Goal: Information Seeking & Learning: Obtain resource

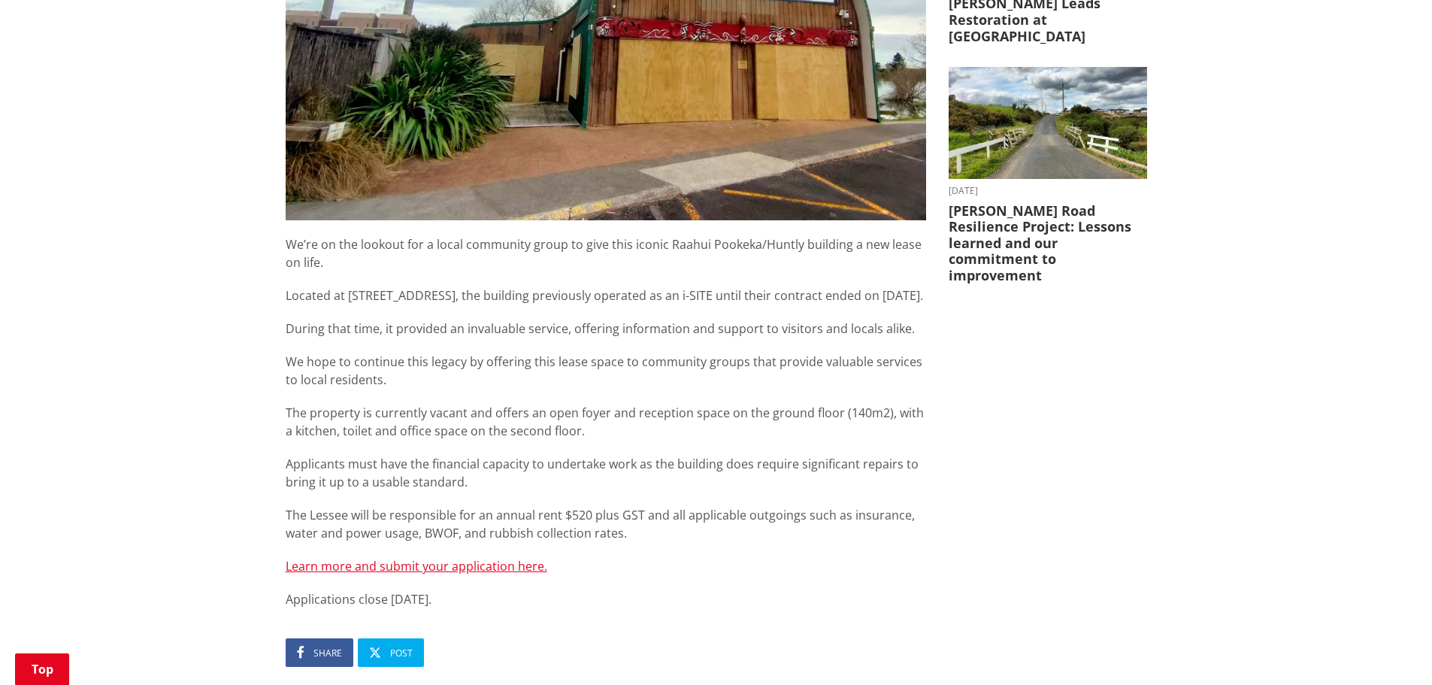
scroll to position [602, 0]
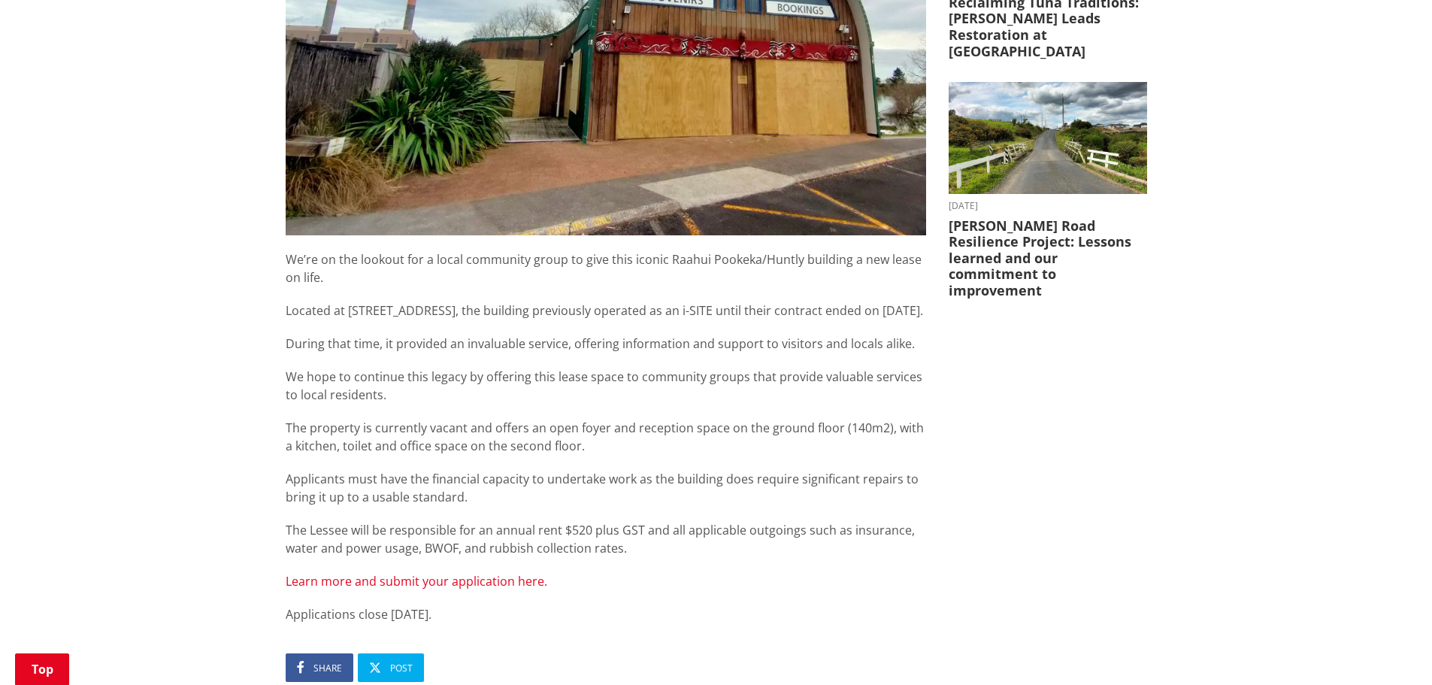
click at [453, 590] on link "Learn more and submit your application here." at bounding box center [417, 581] width 262 height 17
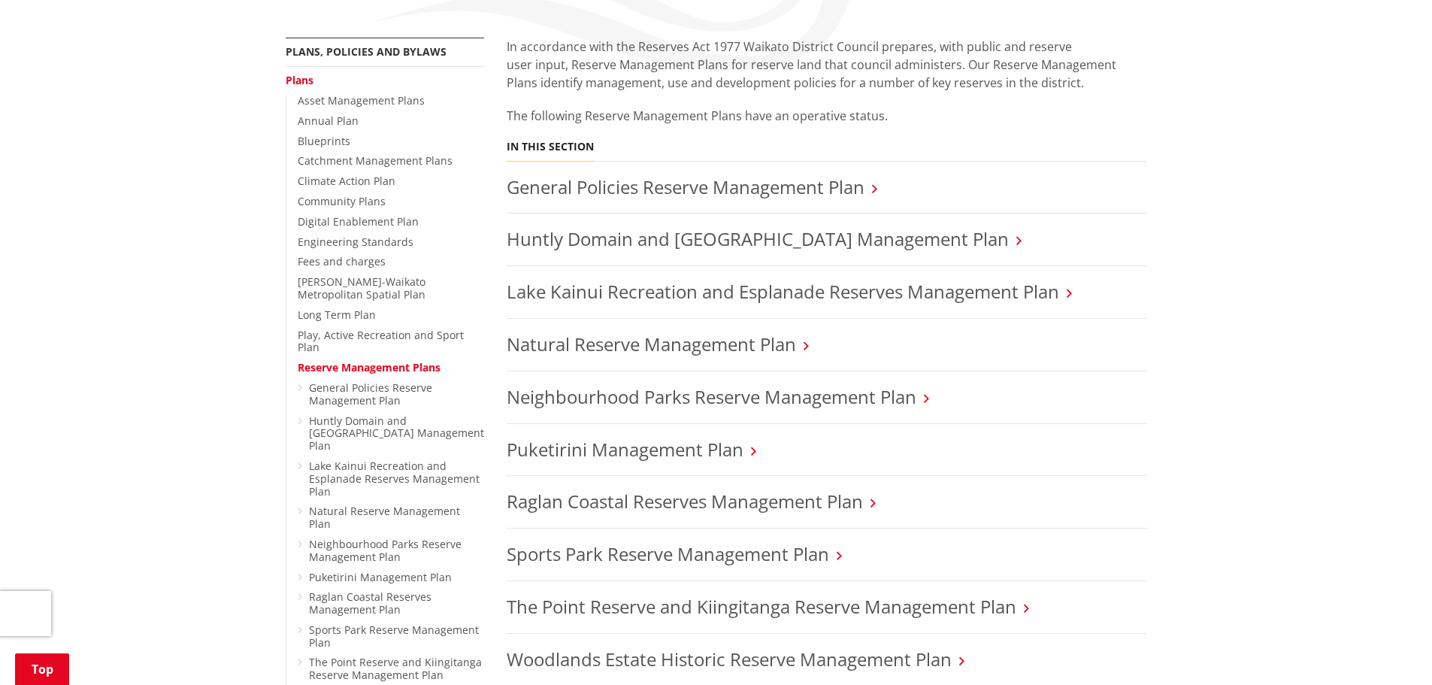
scroll to position [301, 0]
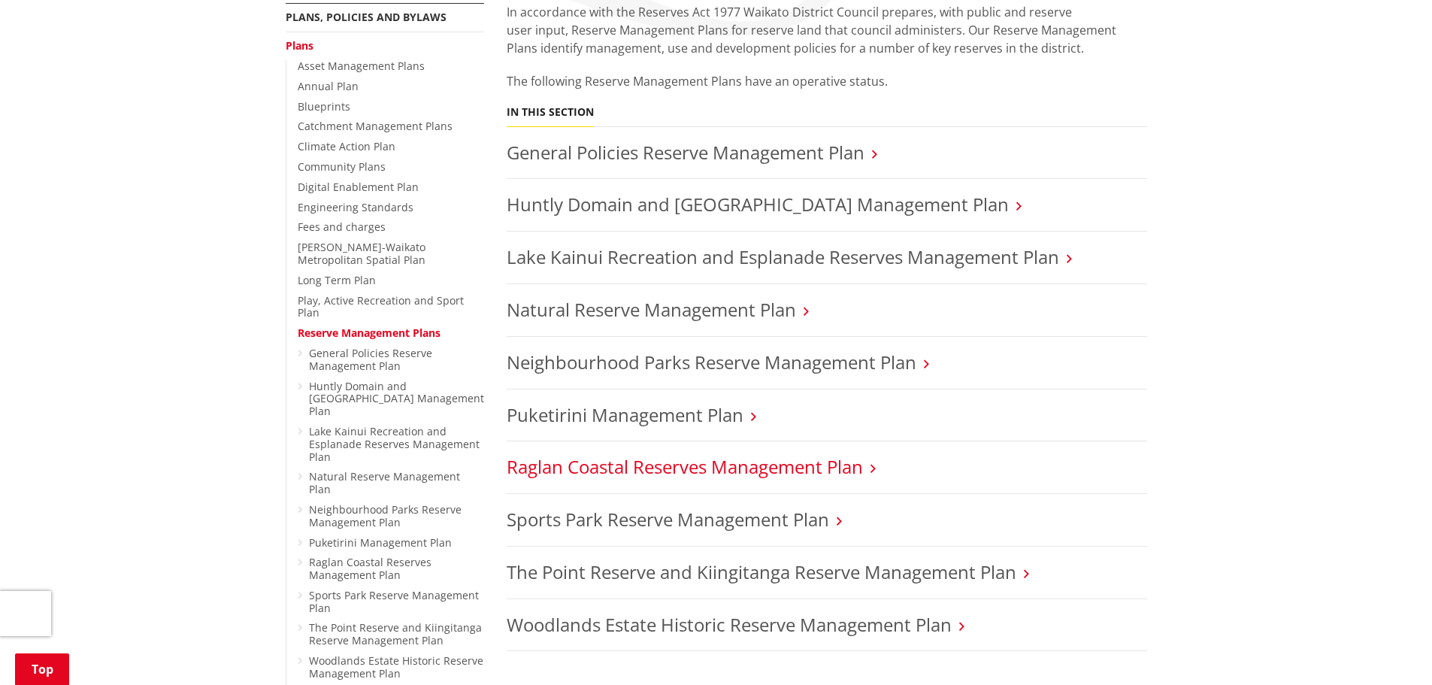
click at [662, 469] on link "Raglan Coastal Reserves Management Plan" at bounding box center [685, 466] width 356 height 25
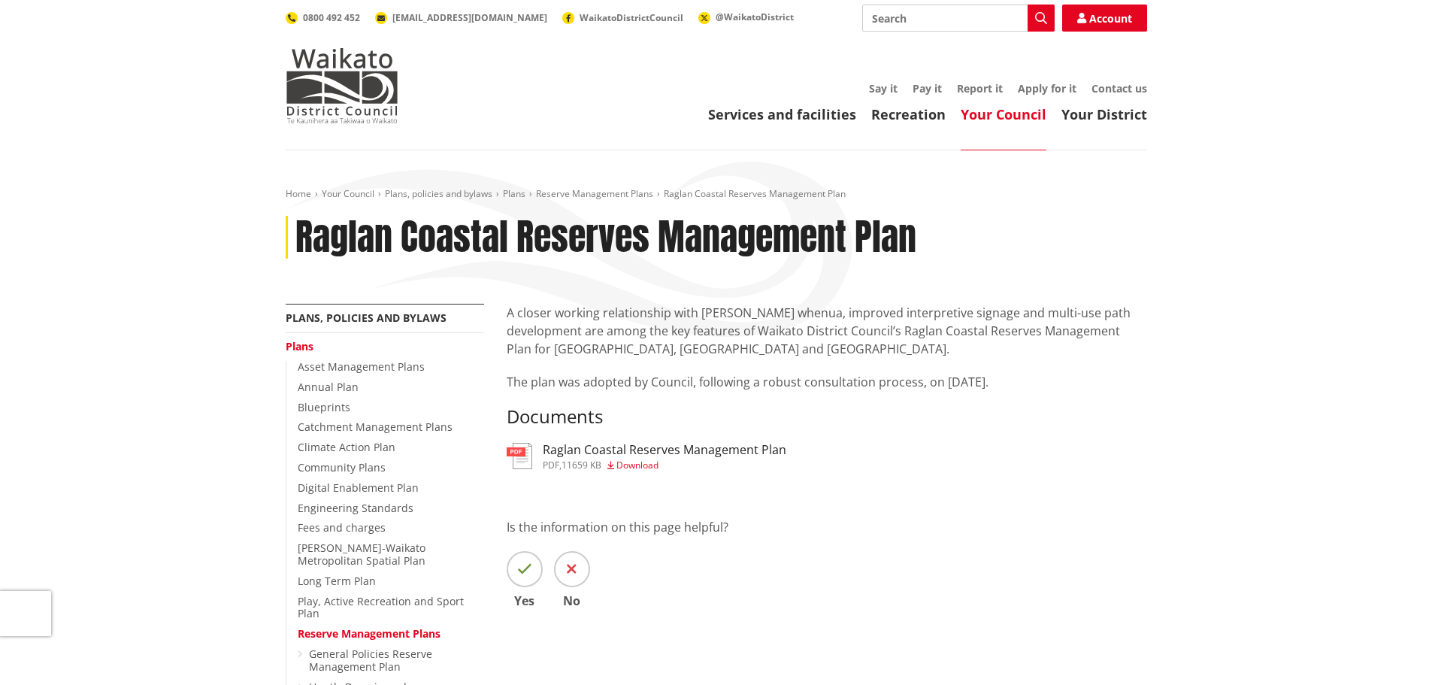
click at [609, 447] on h3 "Raglan Coastal Reserves Management Plan" at bounding box center [665, 450] width 244 height 14
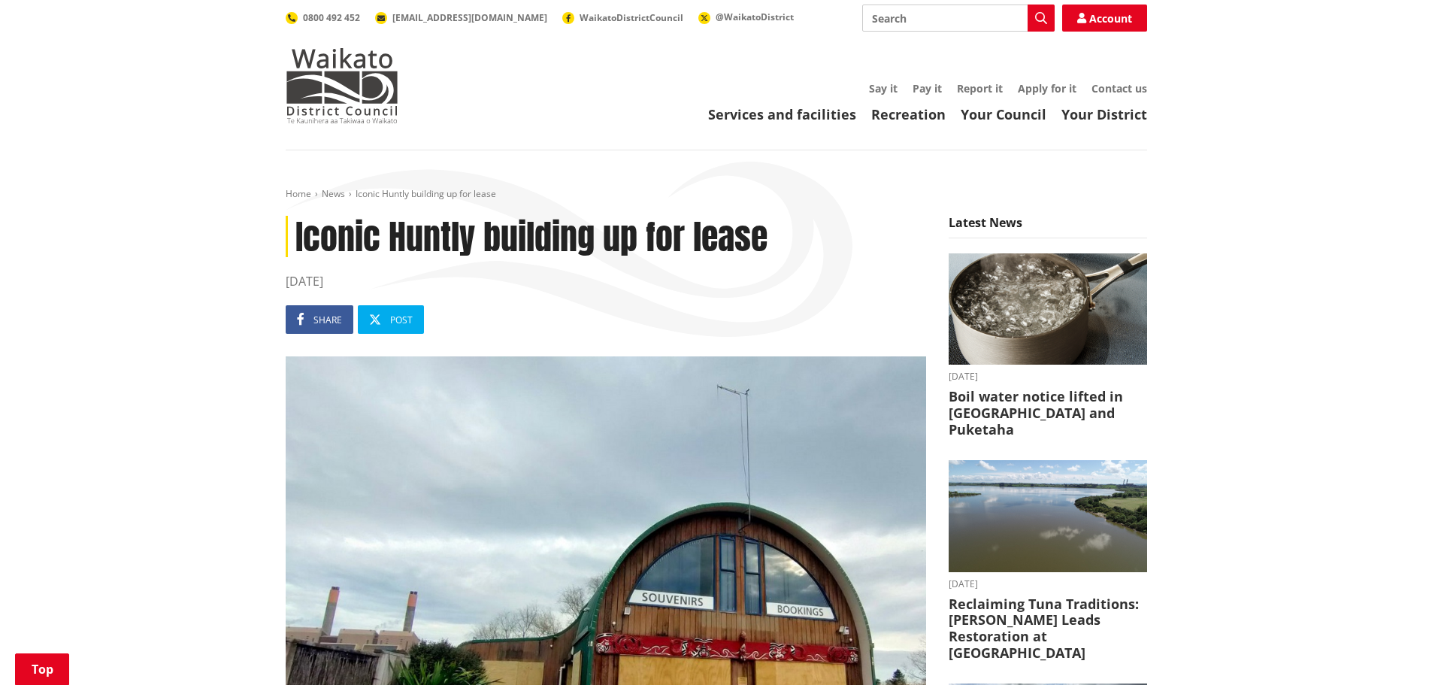
scroll to position [602, 0]
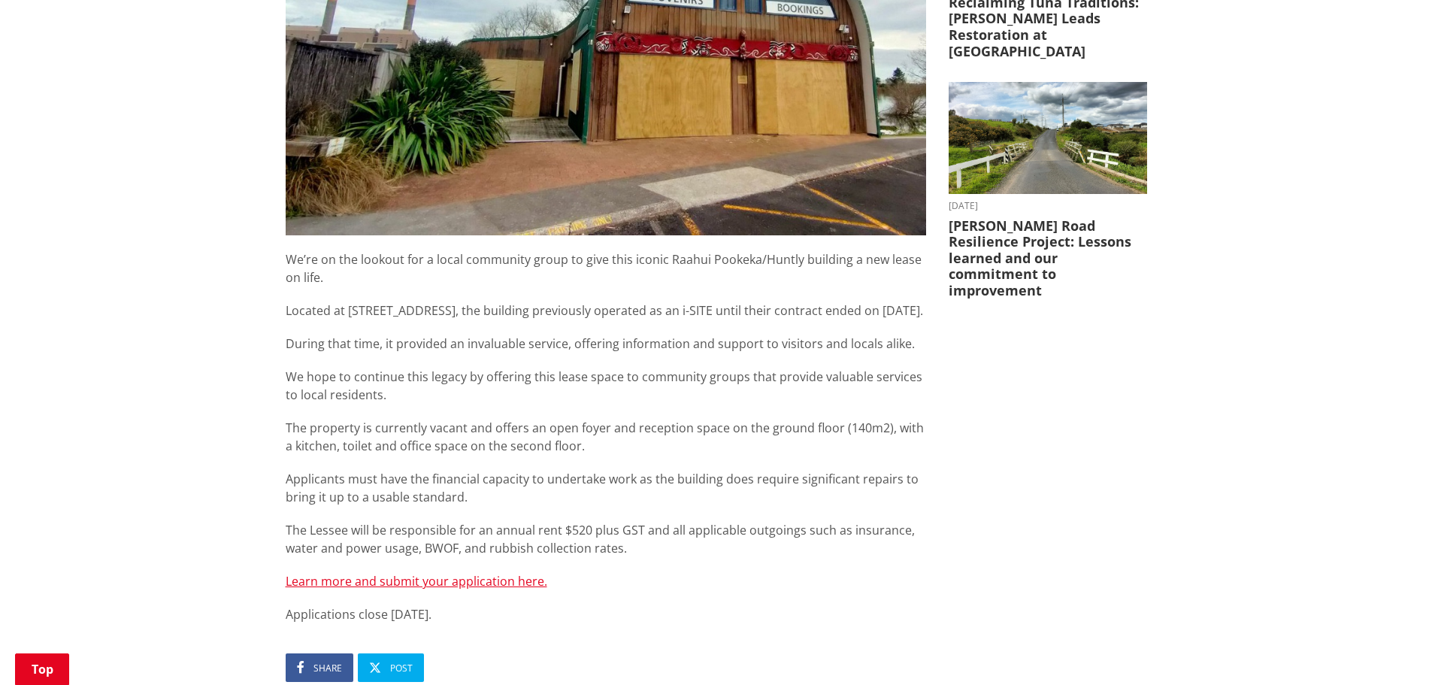
click at [383, 382] on div "We’re on the lookout for a local community group to give this iconic Raahui Poo…" at bounding box center [606, 436] width 641 height 373
drag, startPoint x: 260, startPoint y: 378, endPoint x: 2, endPoint y: 400, distance: 259.6
click at [259, 378] on div "Home News Iconic Huntly building up for lease Iconic Huntly building up for lea…" at bounding box center [716, 262] width 1432 height 1426
